Goal: Task Accomplishment & Management: Manage account settings

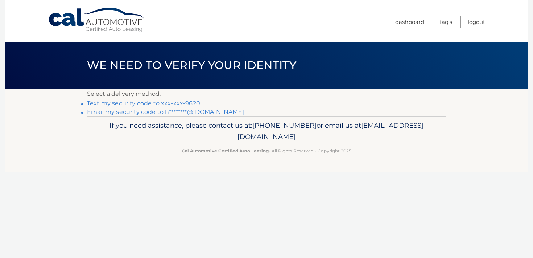
click at [216, 112] on link "Email my security code to h********@[DOMAIN_NAME]" at bounding box center [165, 111] width 157 height 7
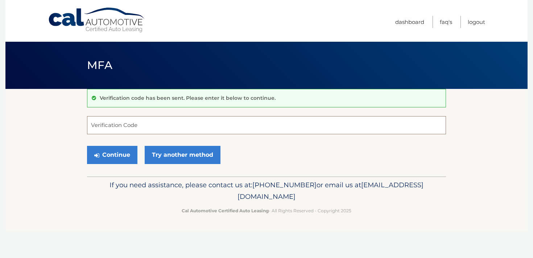
click at [143, 124] on input "Verification Code" at bounding box center [266, 125] width 359 height 18
click at [208, 129] on input "Verification Code" at bounding box center [266, 125] width 359 height 18
paste input "852123"
click at [125, 161] on button "Continue" at bounding box center [112, 155] width 50 height 18
click at [126, 160] on button "Continue" at bounding box center [112, 155] width 50 height 18
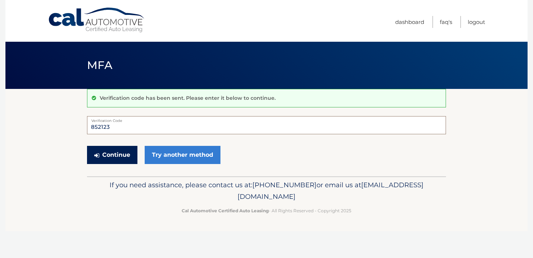
type input "852123"
click at [112, 158] on button "Continue" at bounding box center [112, 155] width 50 height 18
